Goal: Information Seeking & Learning: Learn about a topic

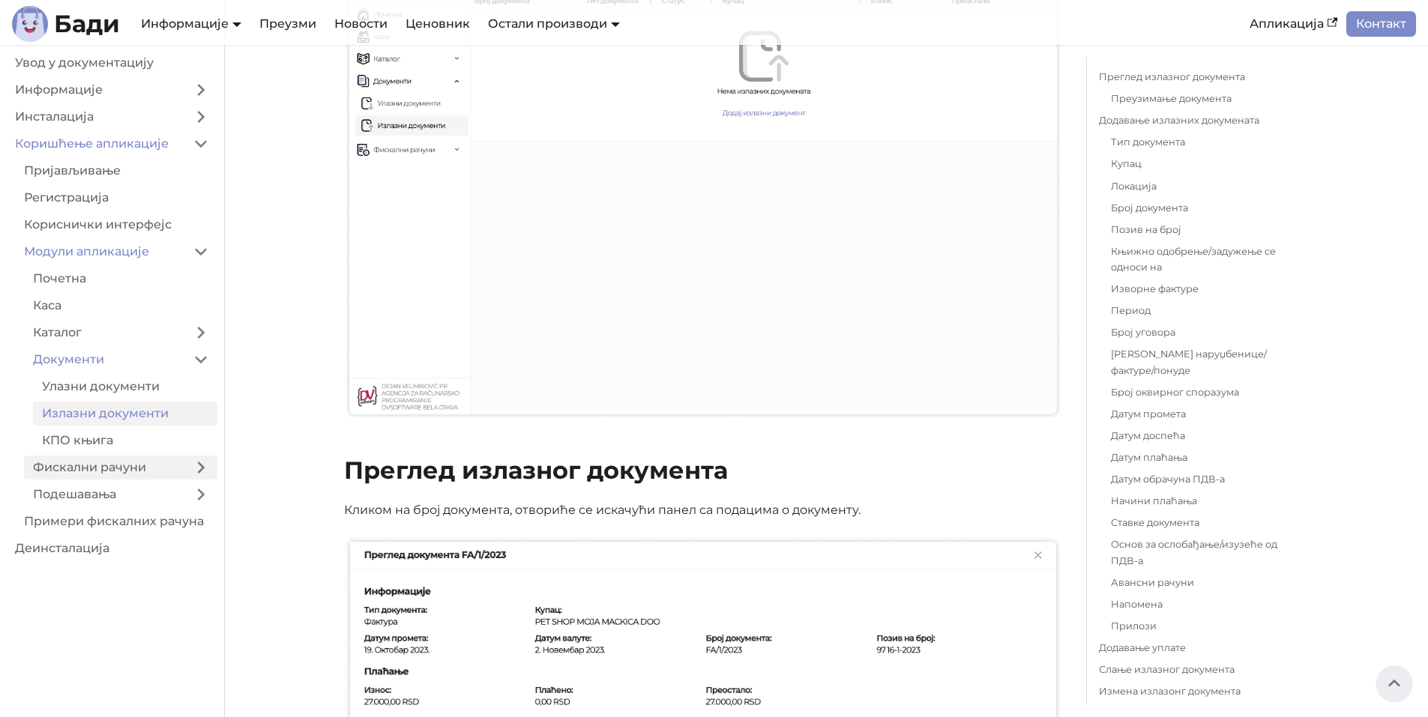
scroll to position [265, 0]
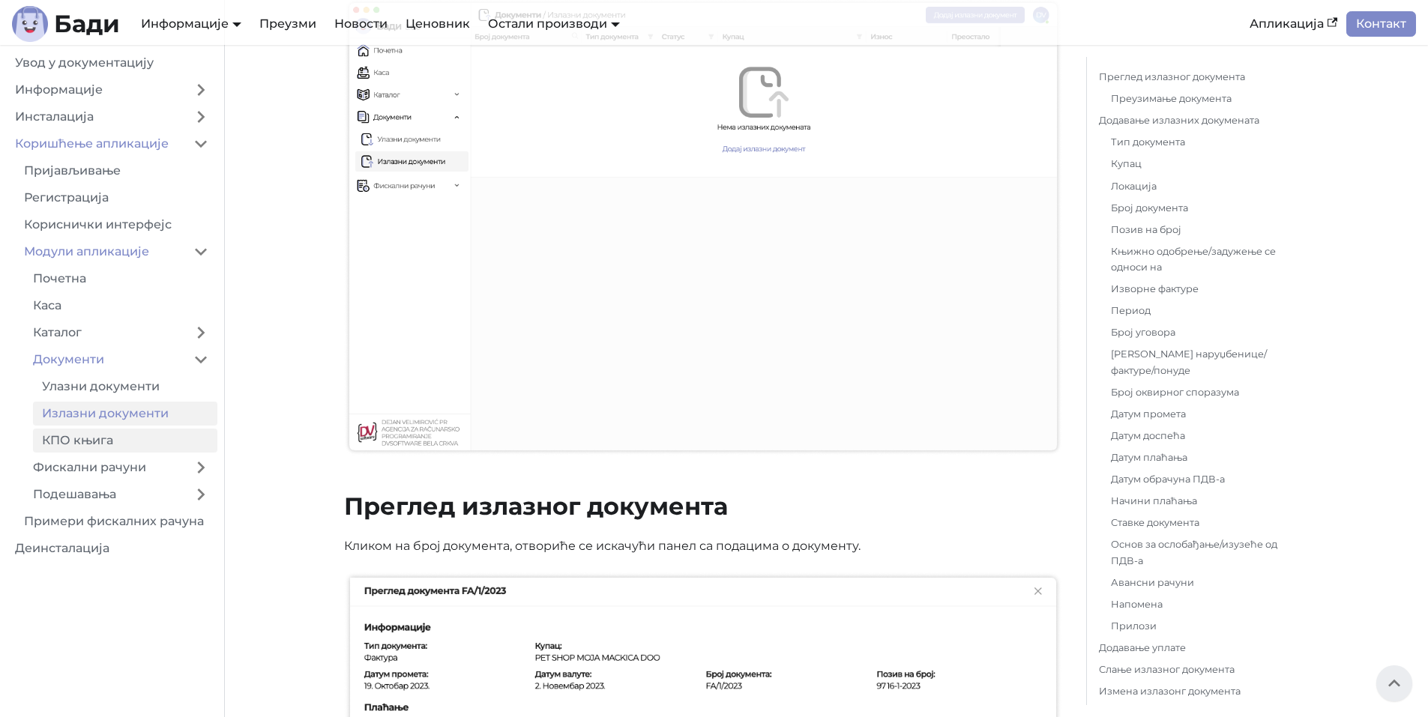
click at [127, 442] on link "КПО књига" at bounding box center [125, 441] width 184 height 24
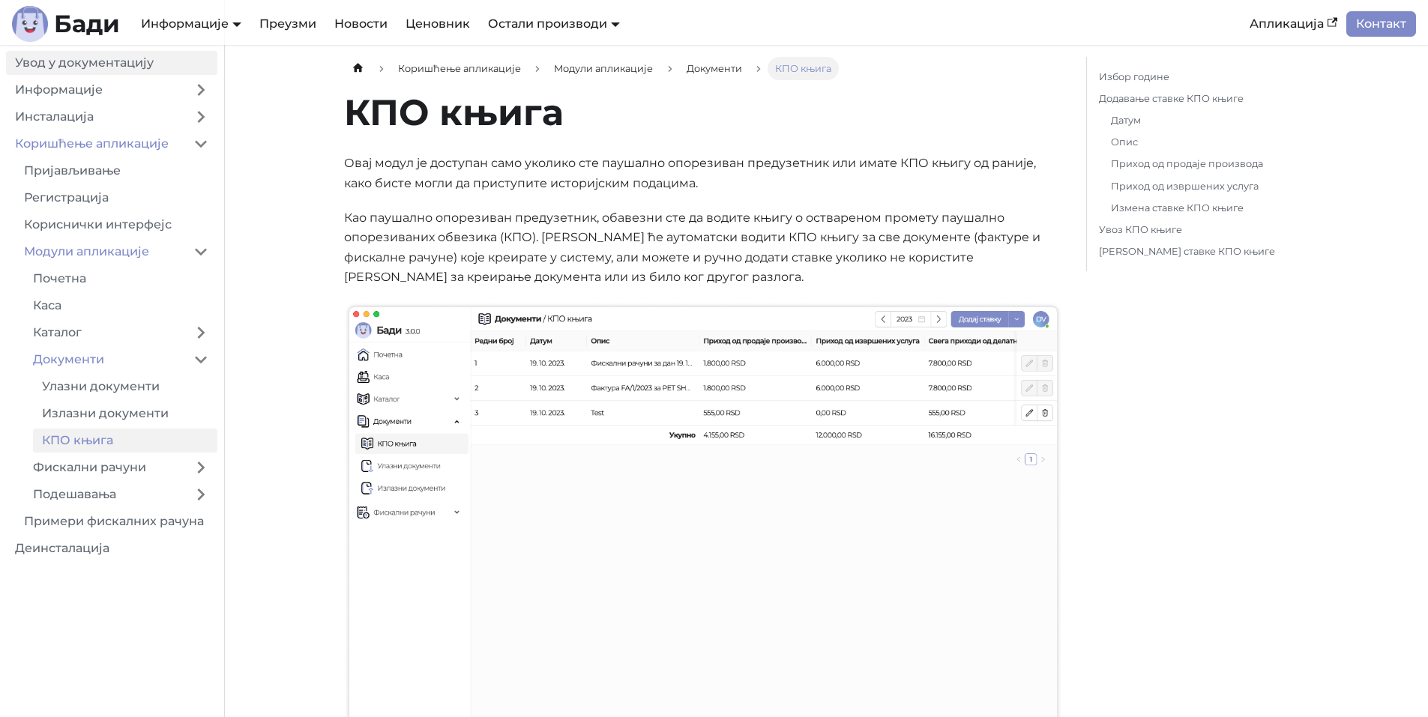
click at [91, 69] on link "Увод у документацију" at bounding box center [111, 63] width 211 height 24
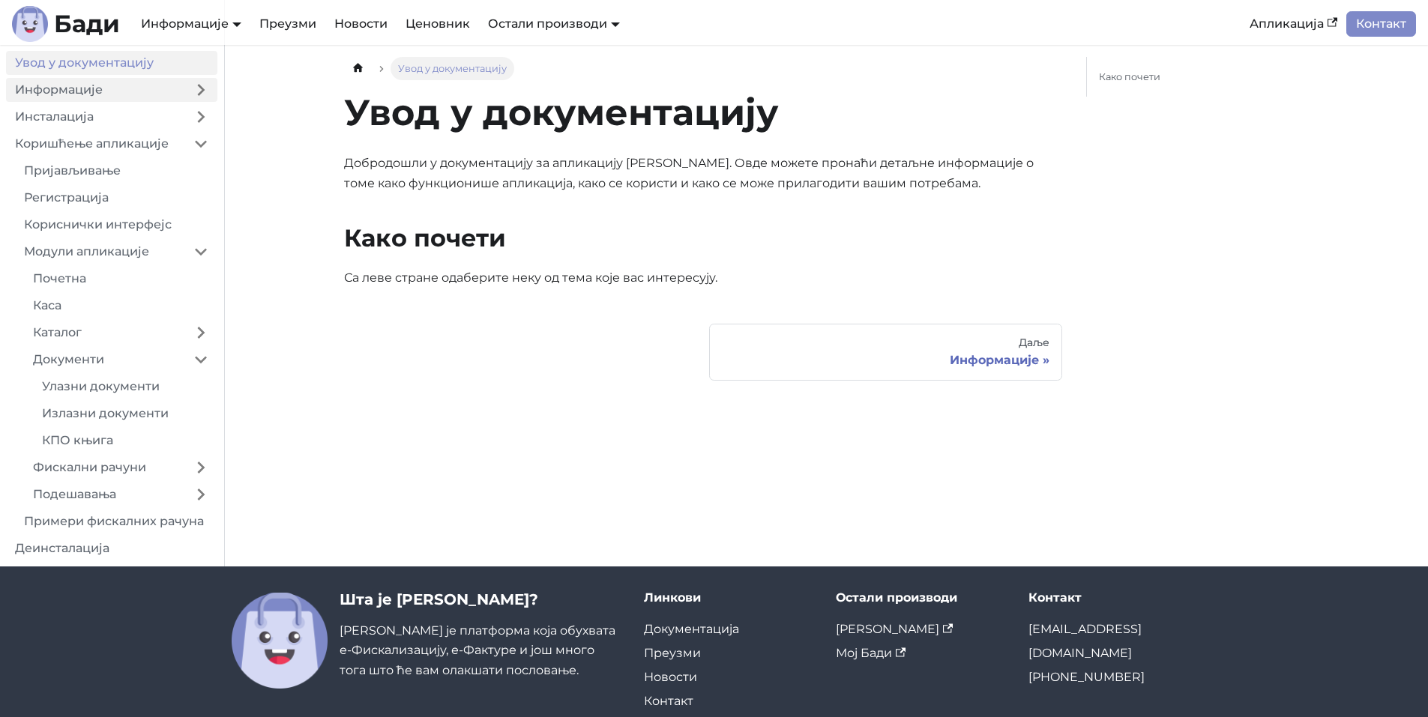
click at [96, 88] on link "Информације" at bounding box center [95, 90] width 178 height 24
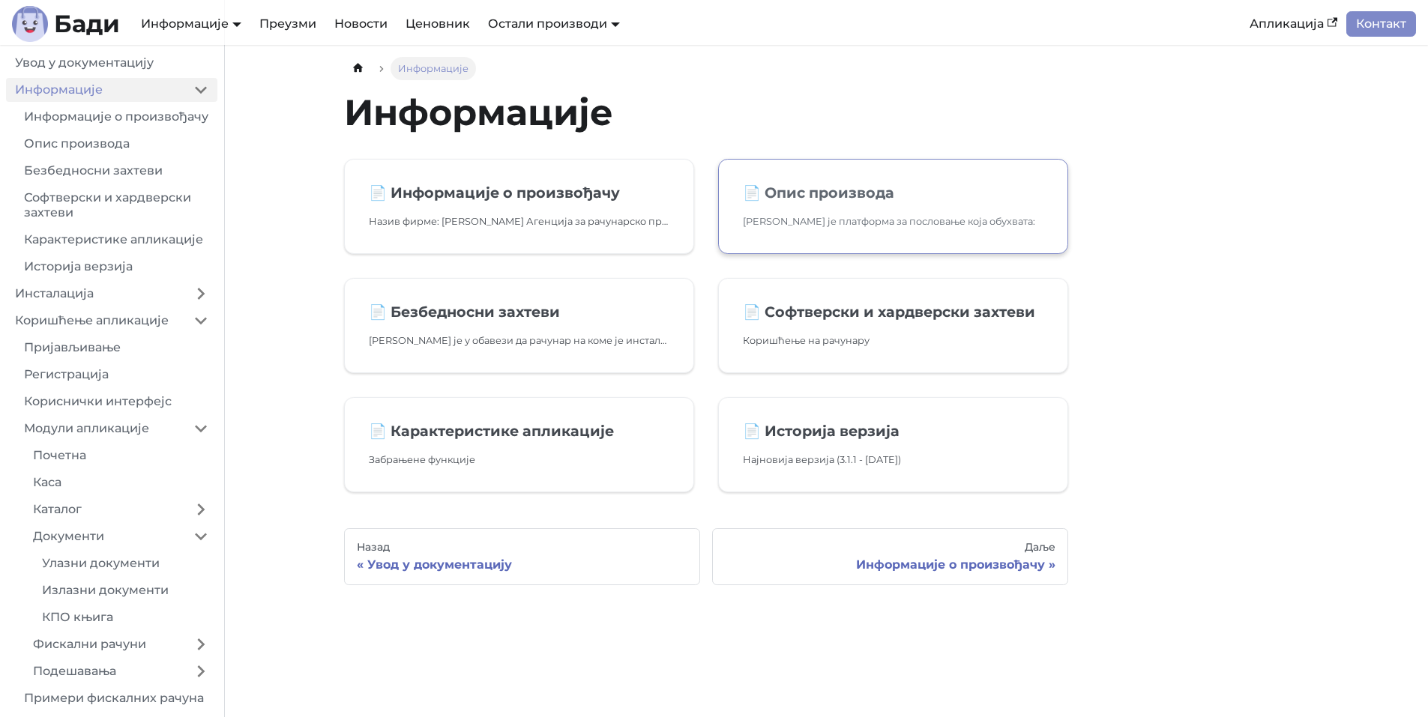
click at [821, 221] on p "[PERSON_NAME] је платформа за пословање која обухвата:" at bounding box center [893, 222] width 301 height 16
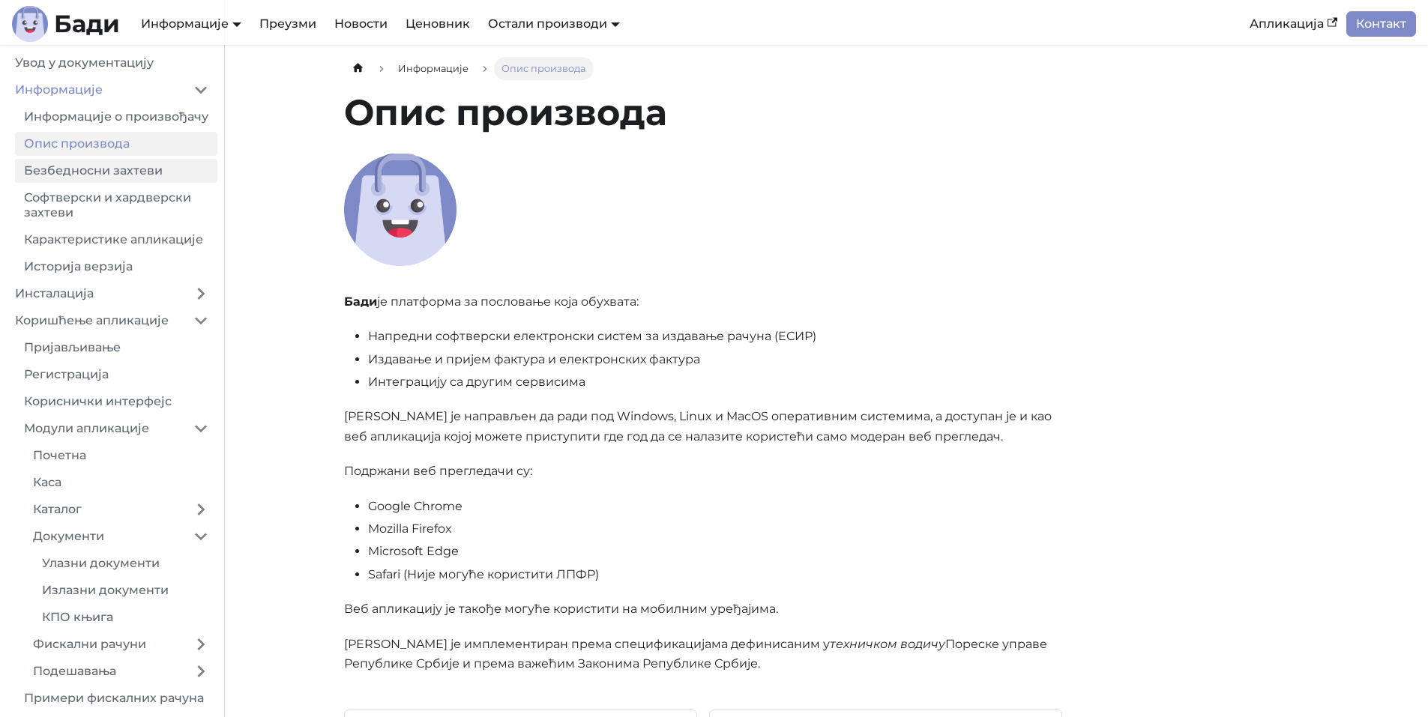
click at [124, 183] on link "Безбедносни захтеви" at bounding box center [116, 171] width 202 height 24
